Goal: Use online tool/utility: Use online tool/utility

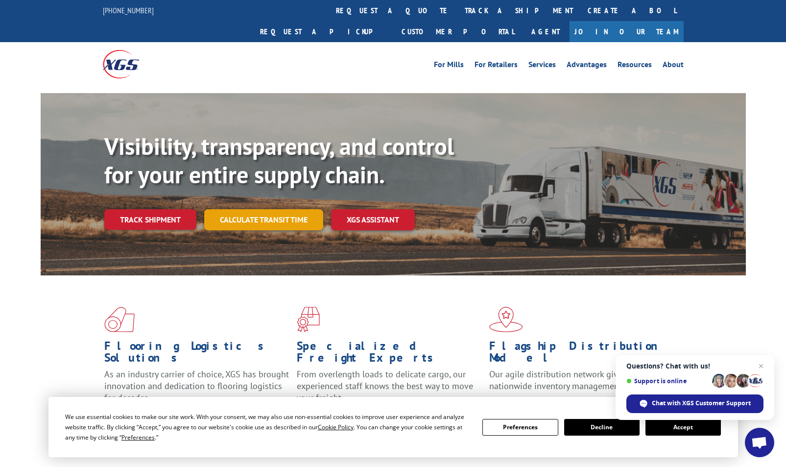
click at [246, 209] on link "Calculate transit time" at bounding box center [263, 219] width 119 height 21
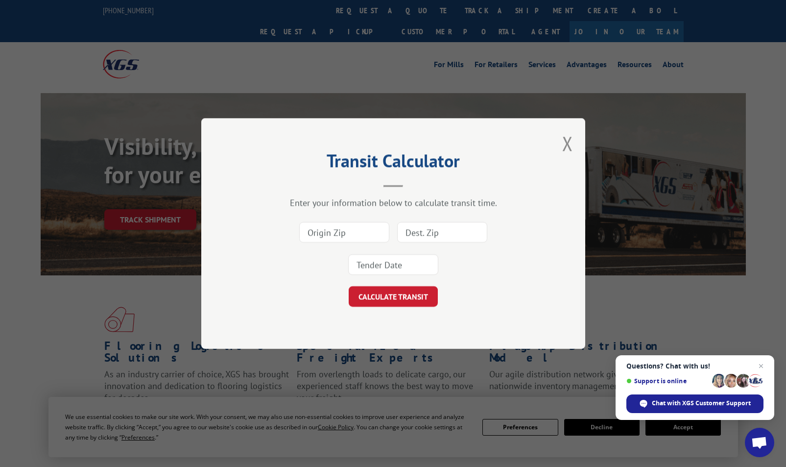
click at [335, 236] on input at bounding box center [344, 232] width 90 height 21
type input "30722"
click at [415, 234] on input at bounding box center [442, 232] width 90 height 21
type input "60941"
click at [382, 265] on input at bounding box center [393, 264] width 90 height 21
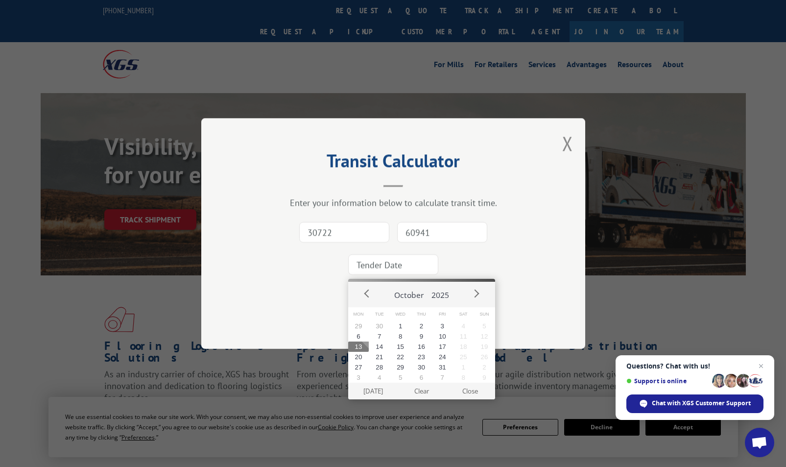
click at [359, 346] on button "13" at bounding box center [358, 346] width 21 height 10
type input "[DATE]"
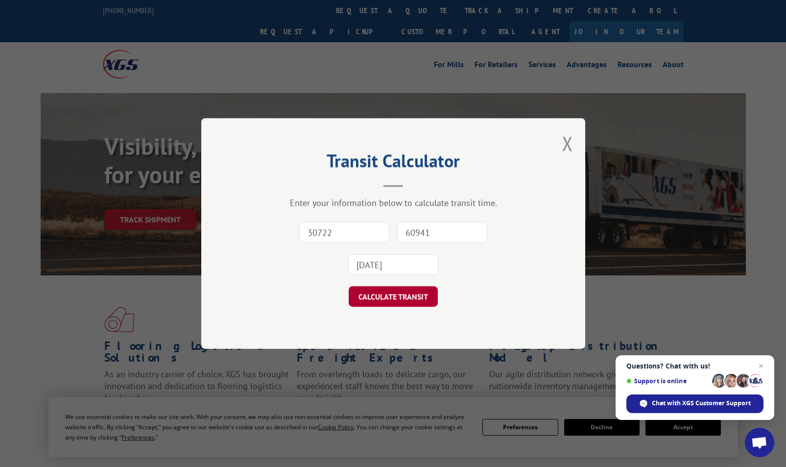
click at [378, 299] on button "CALCULATE TRANSIT" at bounding box center [393, 296] width 89 height 21
